Goal: Task Accomplishment & Management: Use online tool/utility

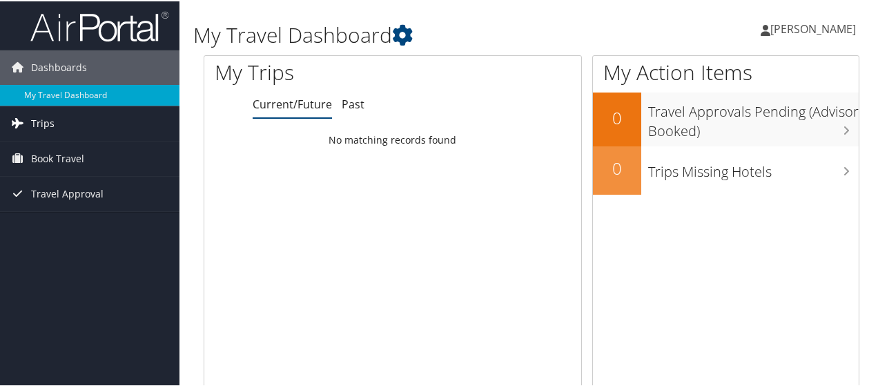
click at [59, 125] on link "Trips" at bounding box center [90, 122] width 180 height 35
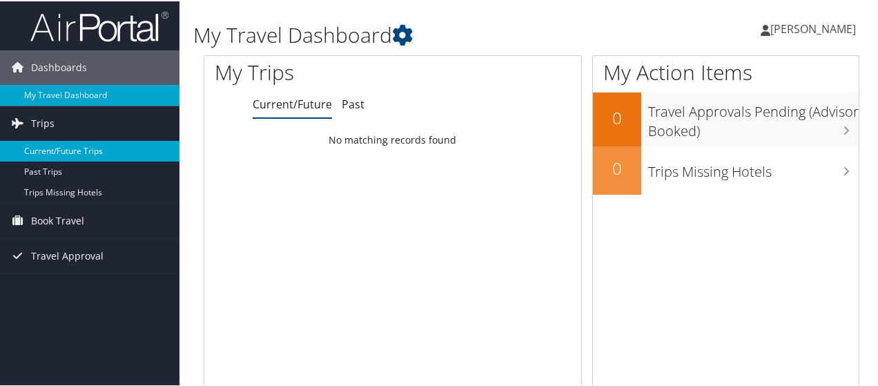
click at [81, 147] on link "Current/Future Trips" at bounding box center [90, 150] width 180 height 21
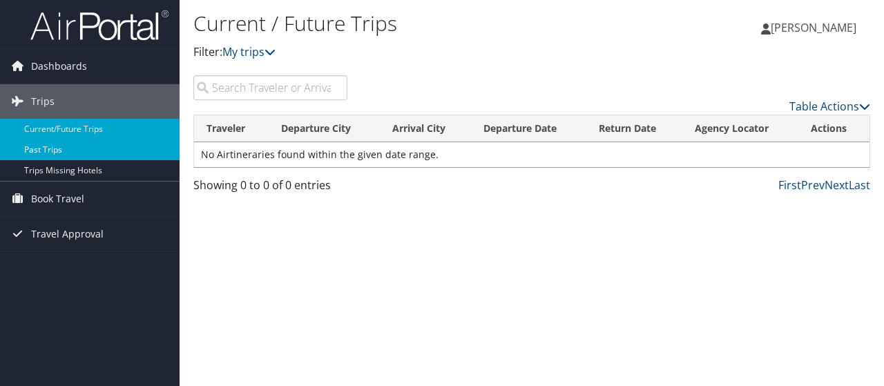
click at [69, 150] on link "Past Trips" at bounding box center [90, 150] width 180 height 21
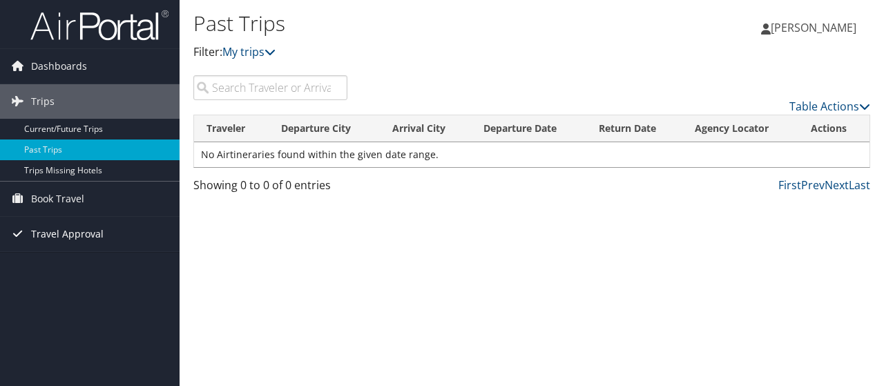
click at [31, 227] on span "Travel Approval" at bounding box center [67, 234] width 73 height 35
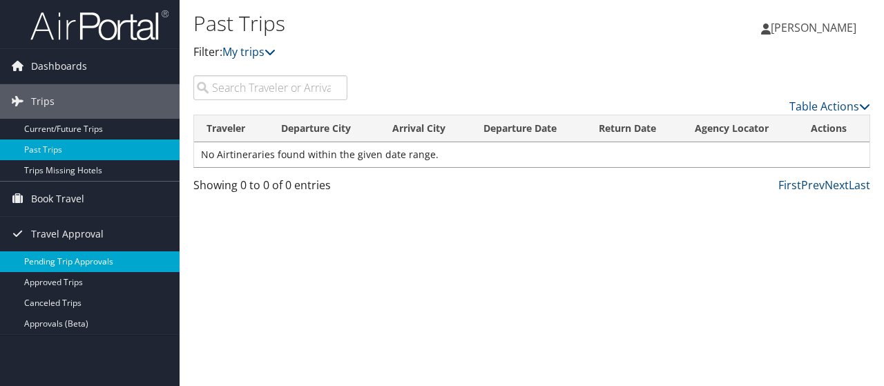
click at [90, 265] on link "Pending Trip Approvals" at bounding box center [90, 261] width 180 height 21
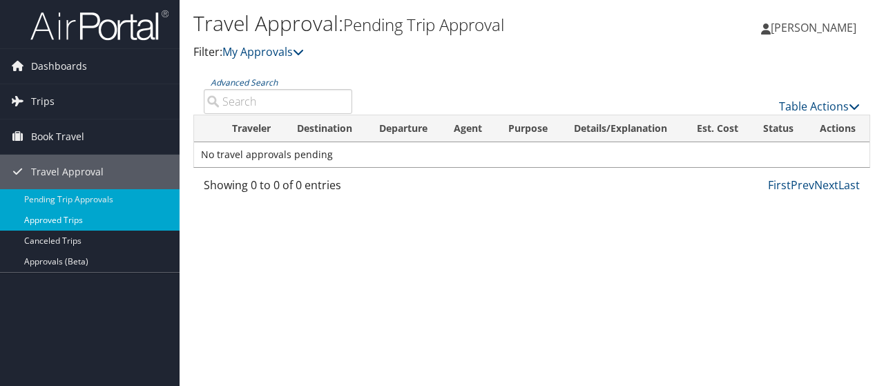
click at [79, 220] on link "Approved Trips" at bounding box center [90, 220] width 180 height 21
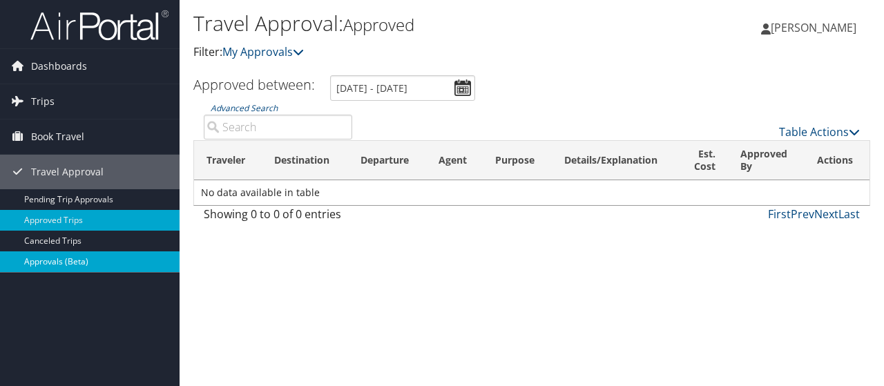
click at [99, 258] on link "Approvals (Beta)" at bounding box center [90, 261] width 180 height 21
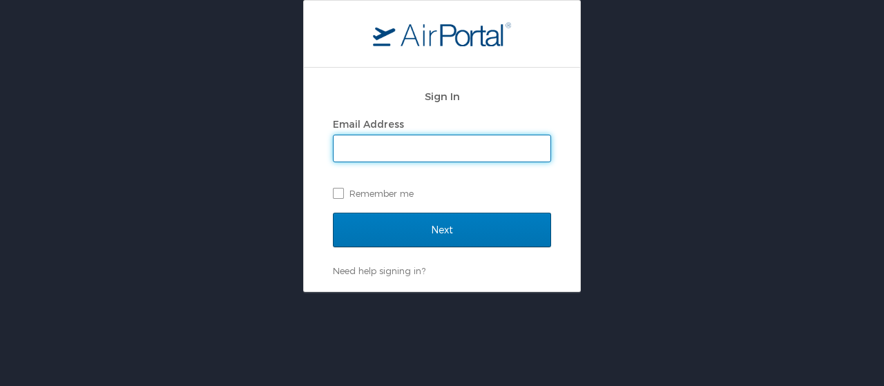
type input "[PERSON_NAME][EMAIL_ADDRESS][DOMAIN_NAME]"
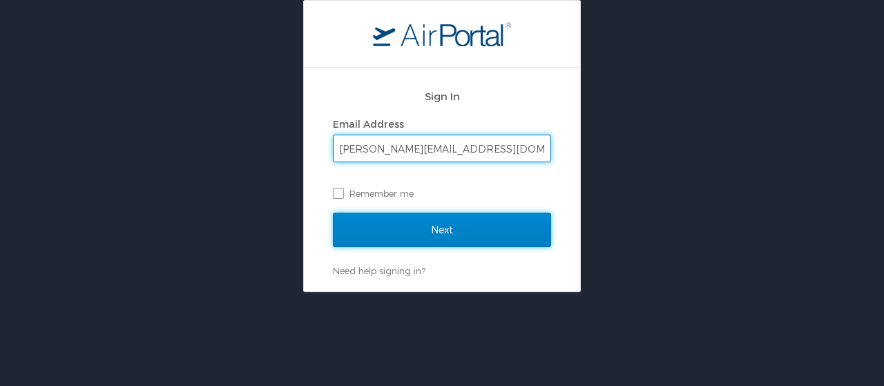
click at [457, 242] on input "Next" at bounding box center [442, 230] width 218 height 35
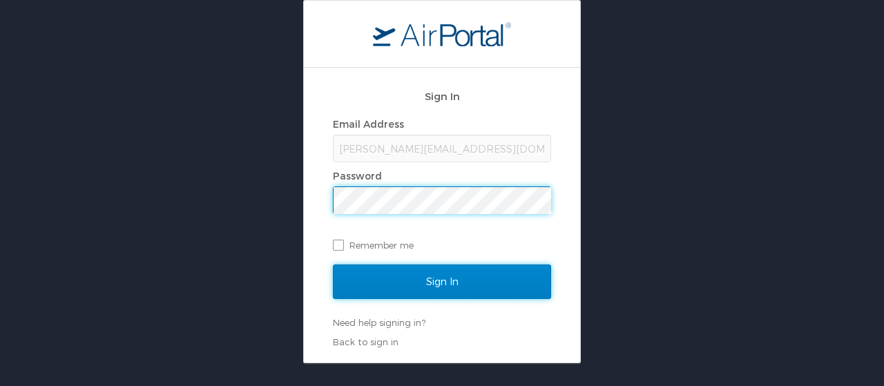
click at [395, 287] on input "Sign In" at bounding box center [442, 282] width 218 height 35
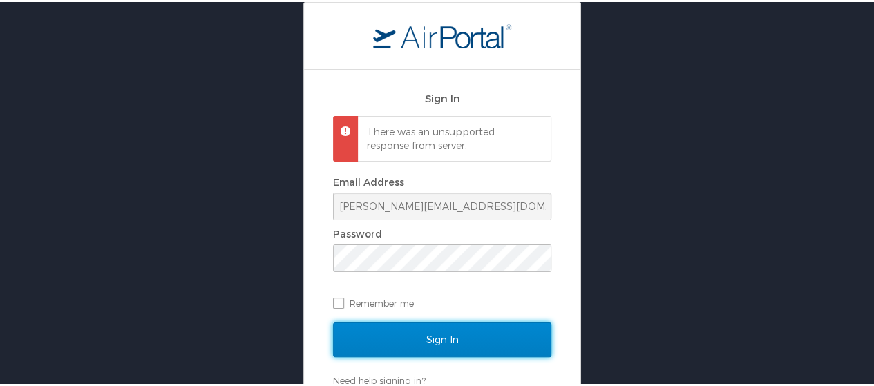
click at [412, 343] on input "Sign In" at bounding box center [442, 337] width 218 height 35
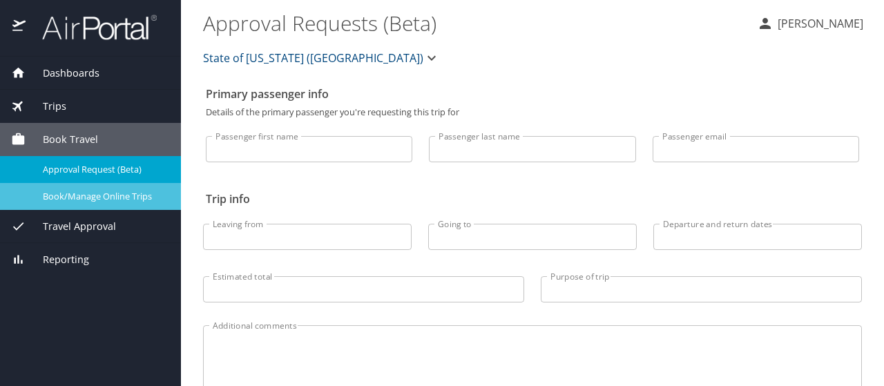
click at [115, 194] on span "Book/Manage Online Trips" at bounding box center [104, 196] width 122 height 13
